Goal: Find specific page/section: Find specific page/section

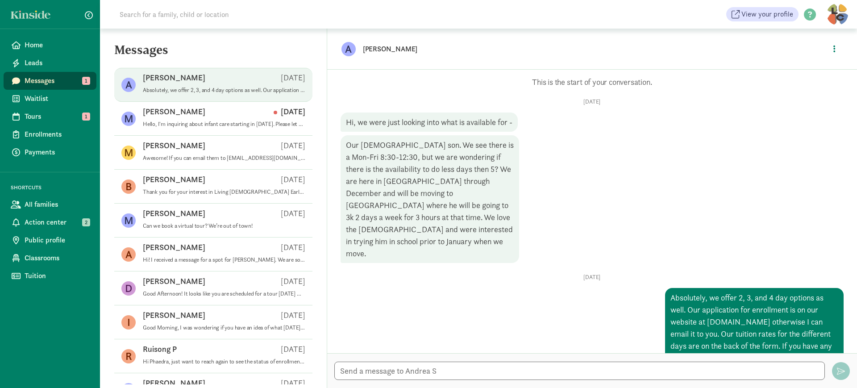
scroll to position [25, 0]
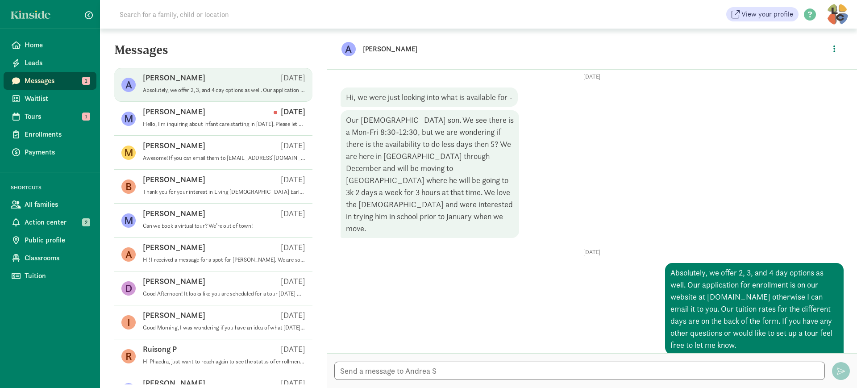
click at [564, 285] on div "[DATE] Absolutely, we offer 2, 3, and 4 day options as well. Our application fo…" at bounding box center [591, 302] width 503 height 106
click at [30, 41] on span "Home" at bounding box center [57, 45] width 65 height 11
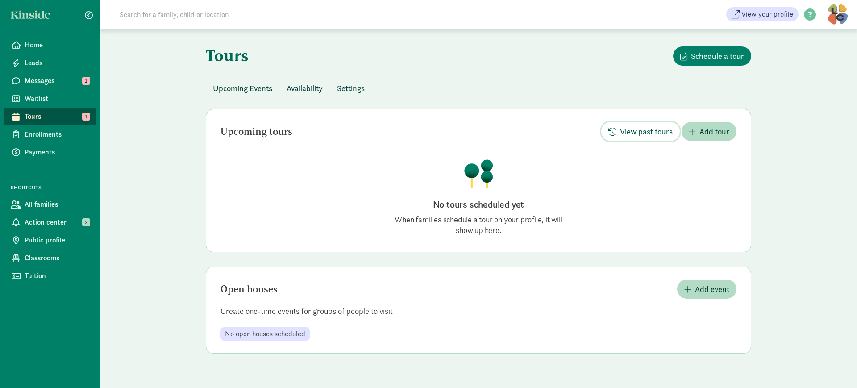
click at [616, 129] on span "button" at bounding box center [612, 132] width 8 height 8
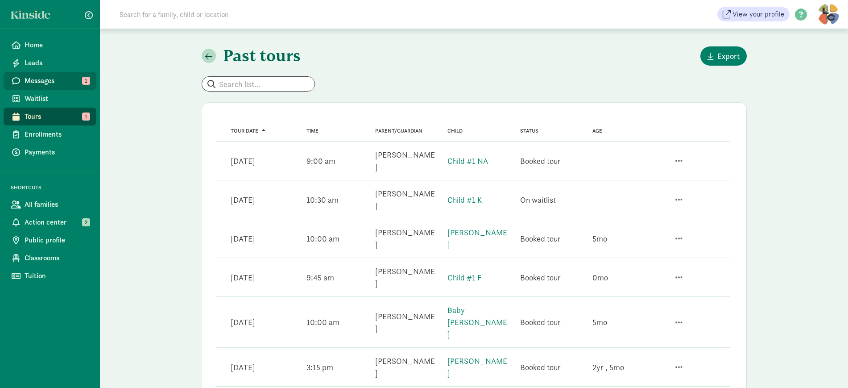
click at [39, 74] on link "Messages 1" at bounding box center [50, 81] width 93 height 18
